Goal: Use online tool/utility: Utilize a website feature to perform a specific function

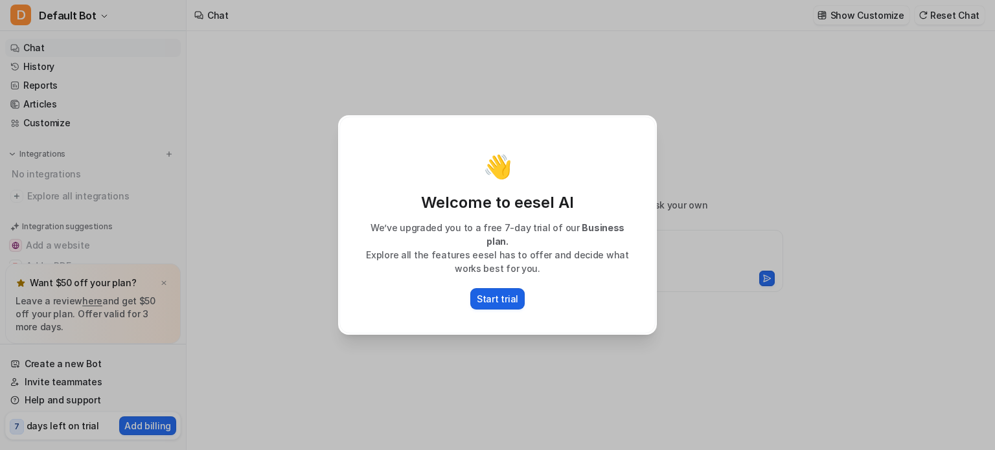
type textarea "**********"
click at [802, 188] on div "👋 Welcome to eesel AI We’ve upgraded you to a free 7-day trial of our Business …" at bounding box center [497, 225] width 995 height 450
click at [505, 292] on p "Start trial" at bounding box center [497, 299] width 41 height 14
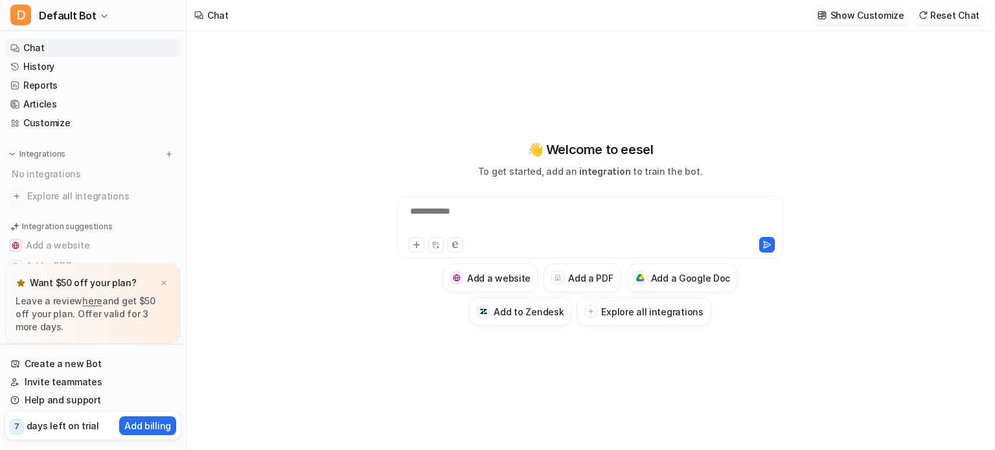
click at [161, 282] on img at bounding box center [164, 283] width 8 height 8
